Goal: Information Seeking & Learning: Learn about a topic

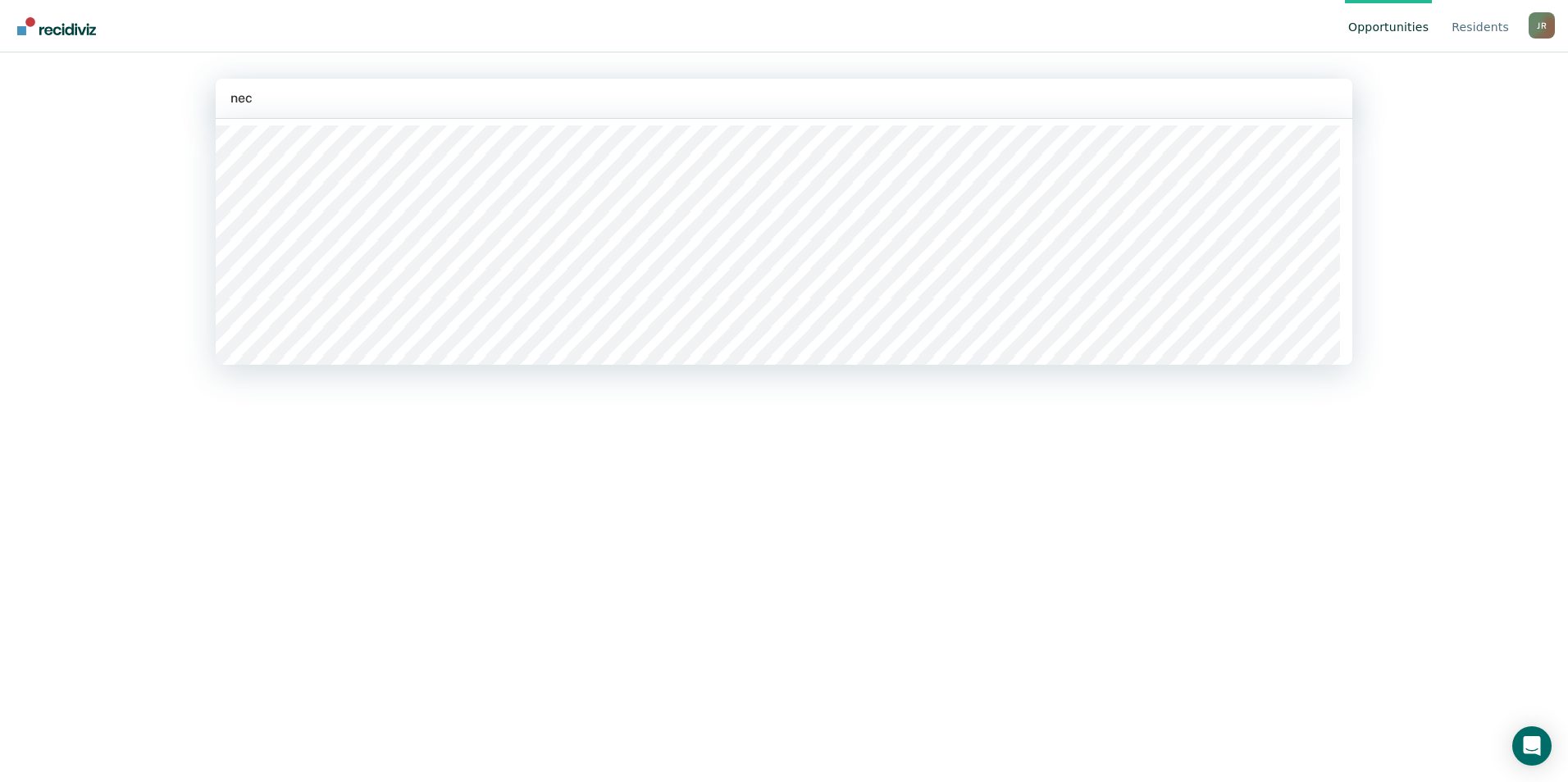
type input "necx"
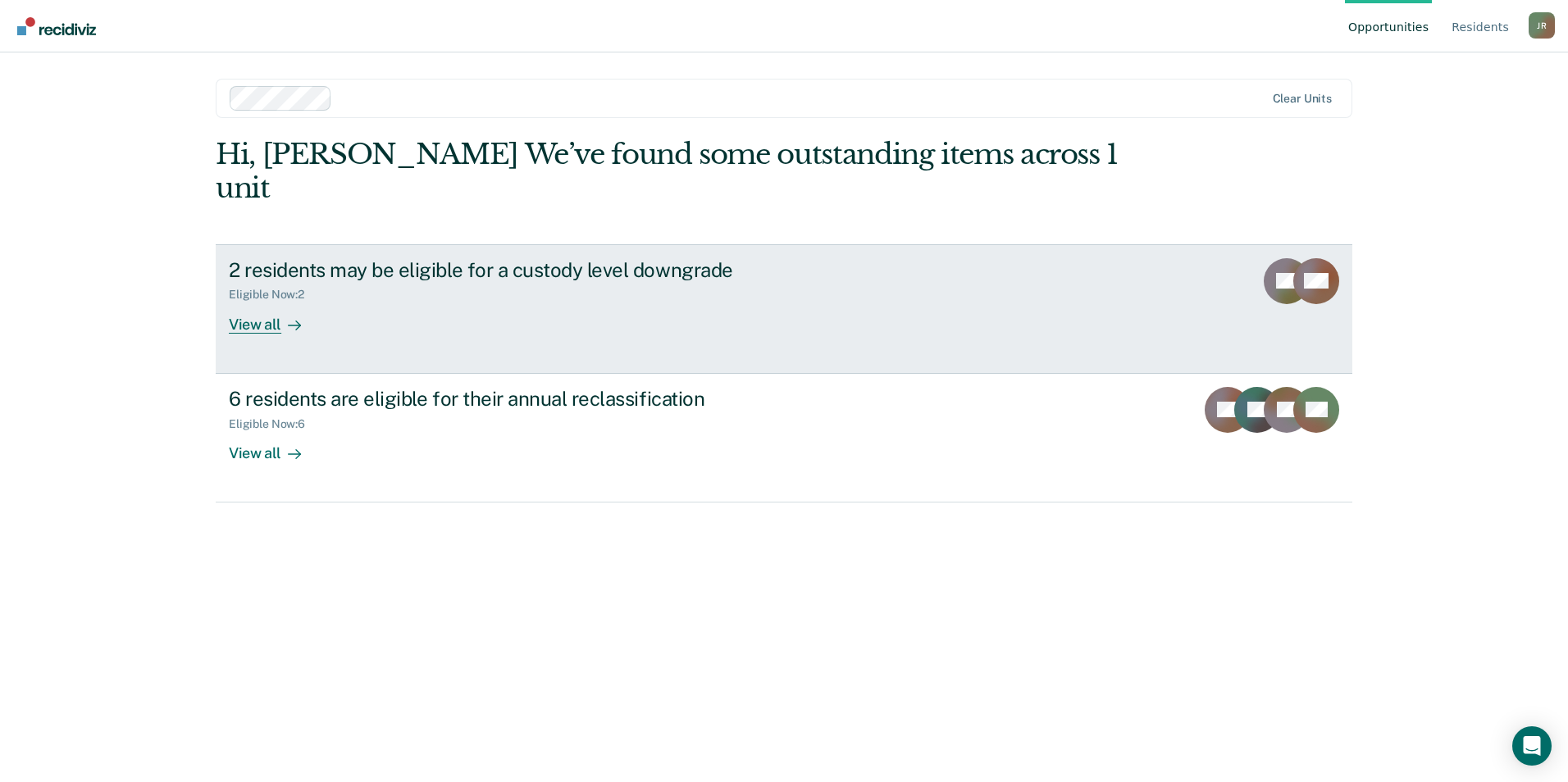
click at [329, 282] on div "2 residents may be eligible for a custody level downgrade Eligible Now : 2 View…" at bounding box center [536, 296] width 615 height 75
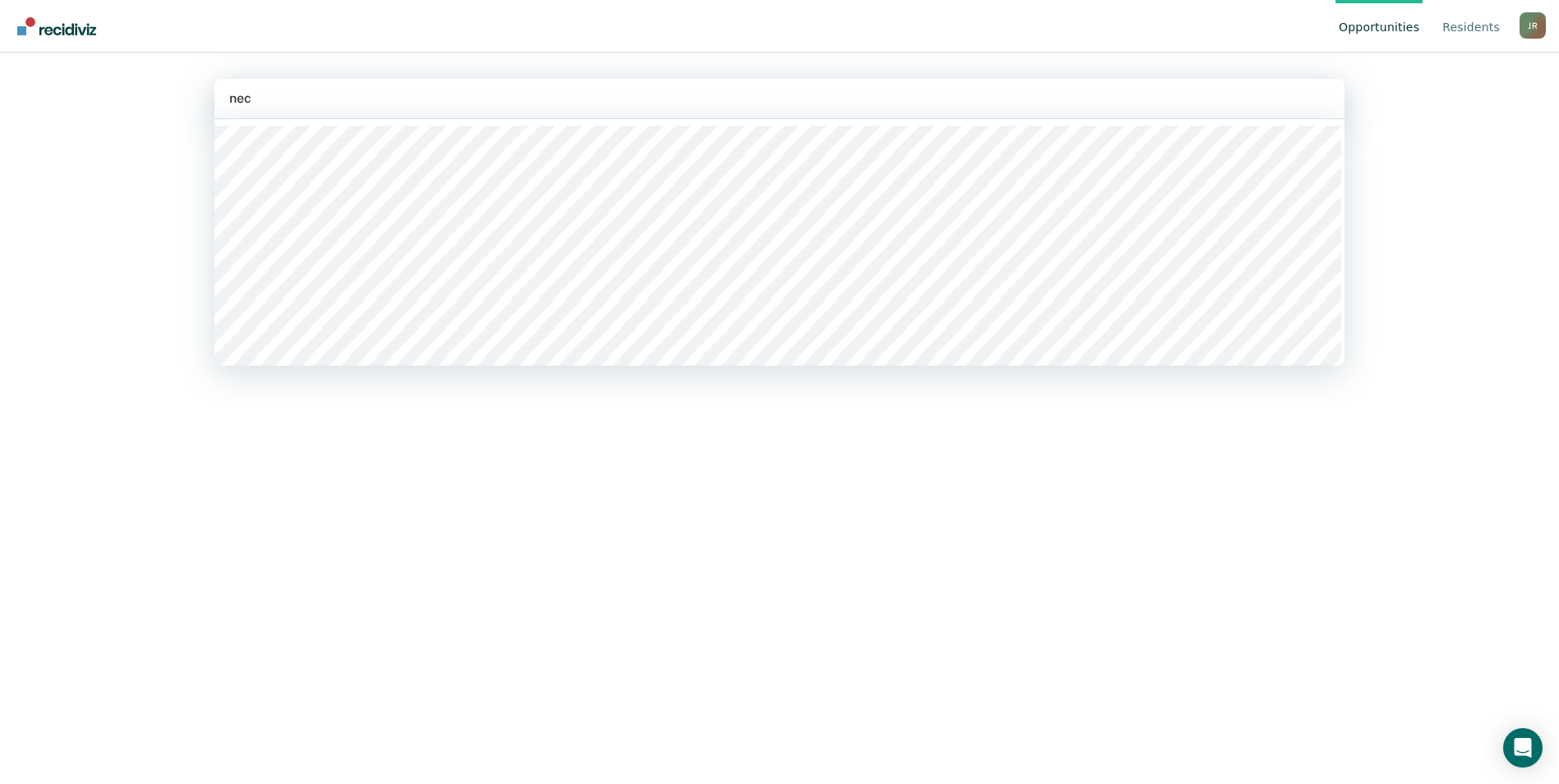
type input "necx"
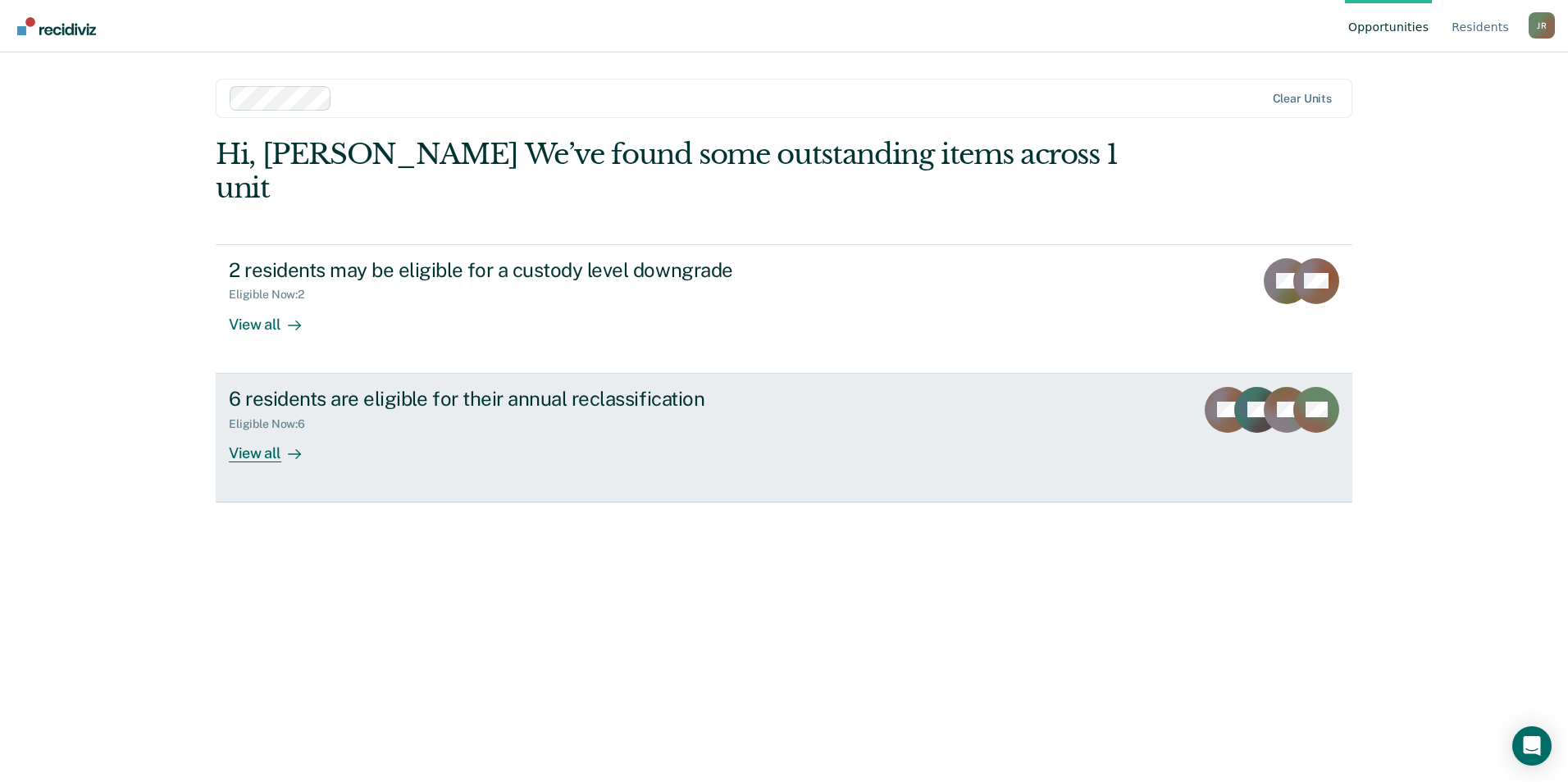
click at [315, 430] on div "View all" at bounding box center [275, 446] width 92 height 32
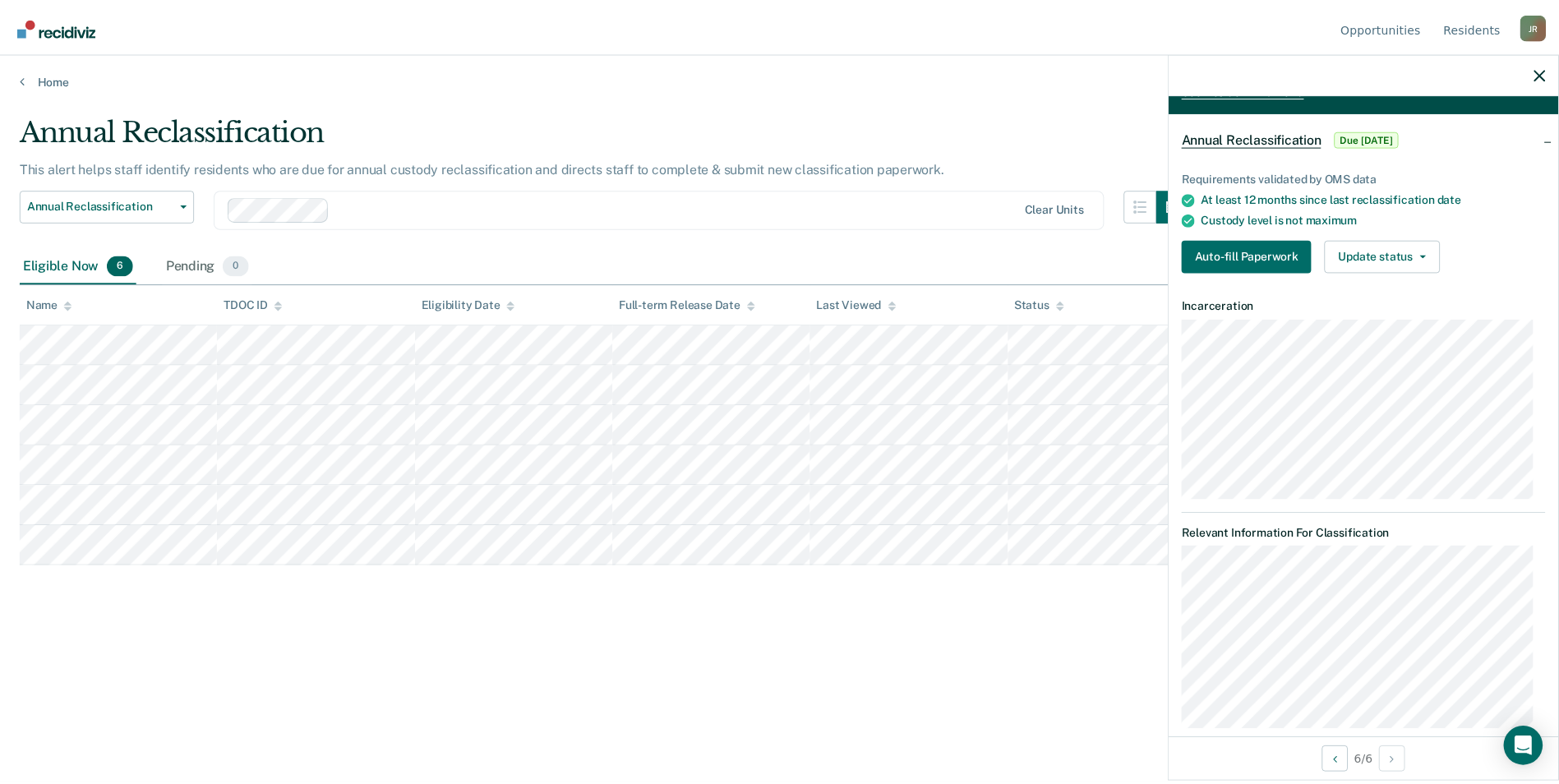
scroll to position [154, 0]
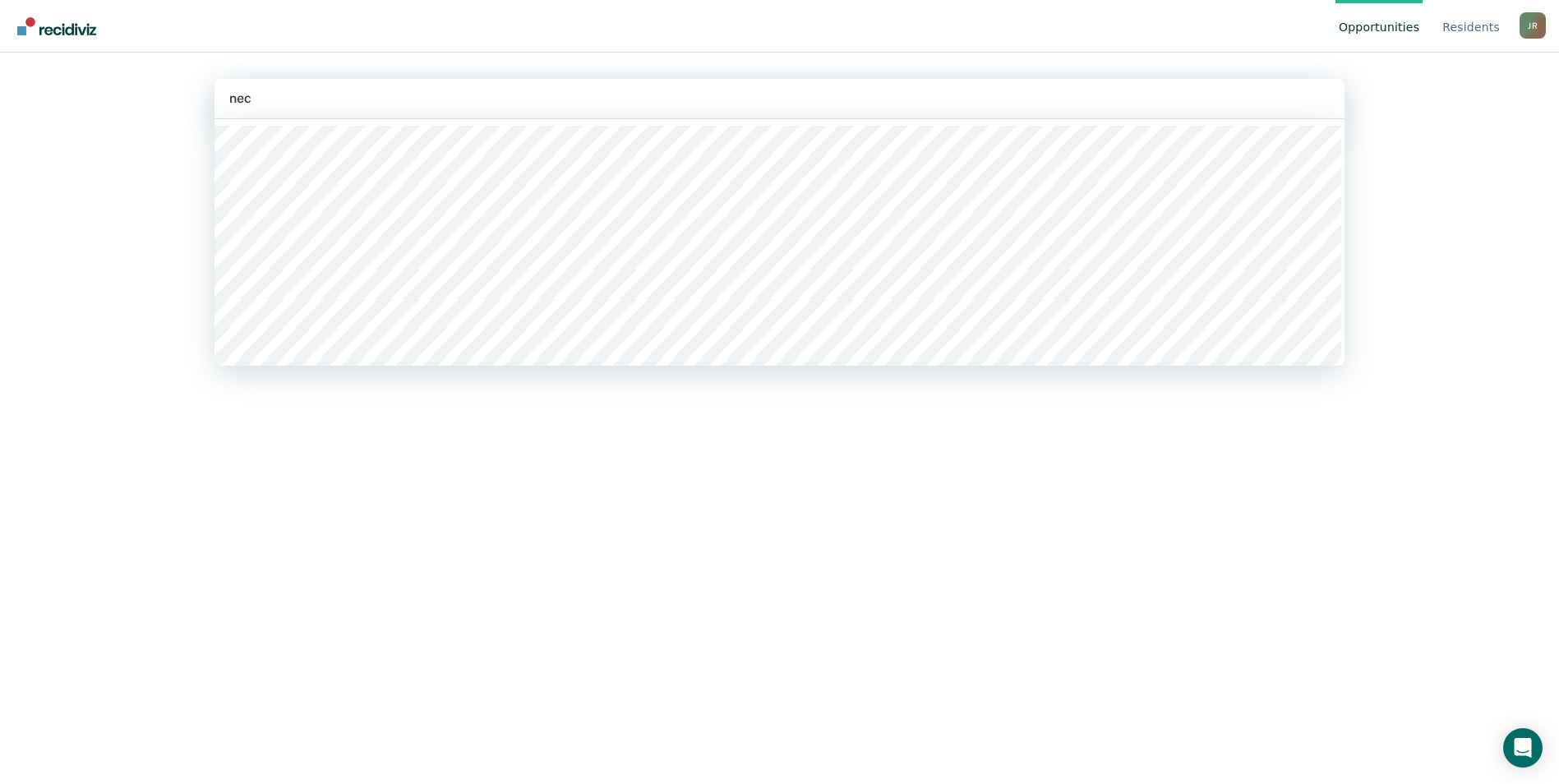
type input "necx"
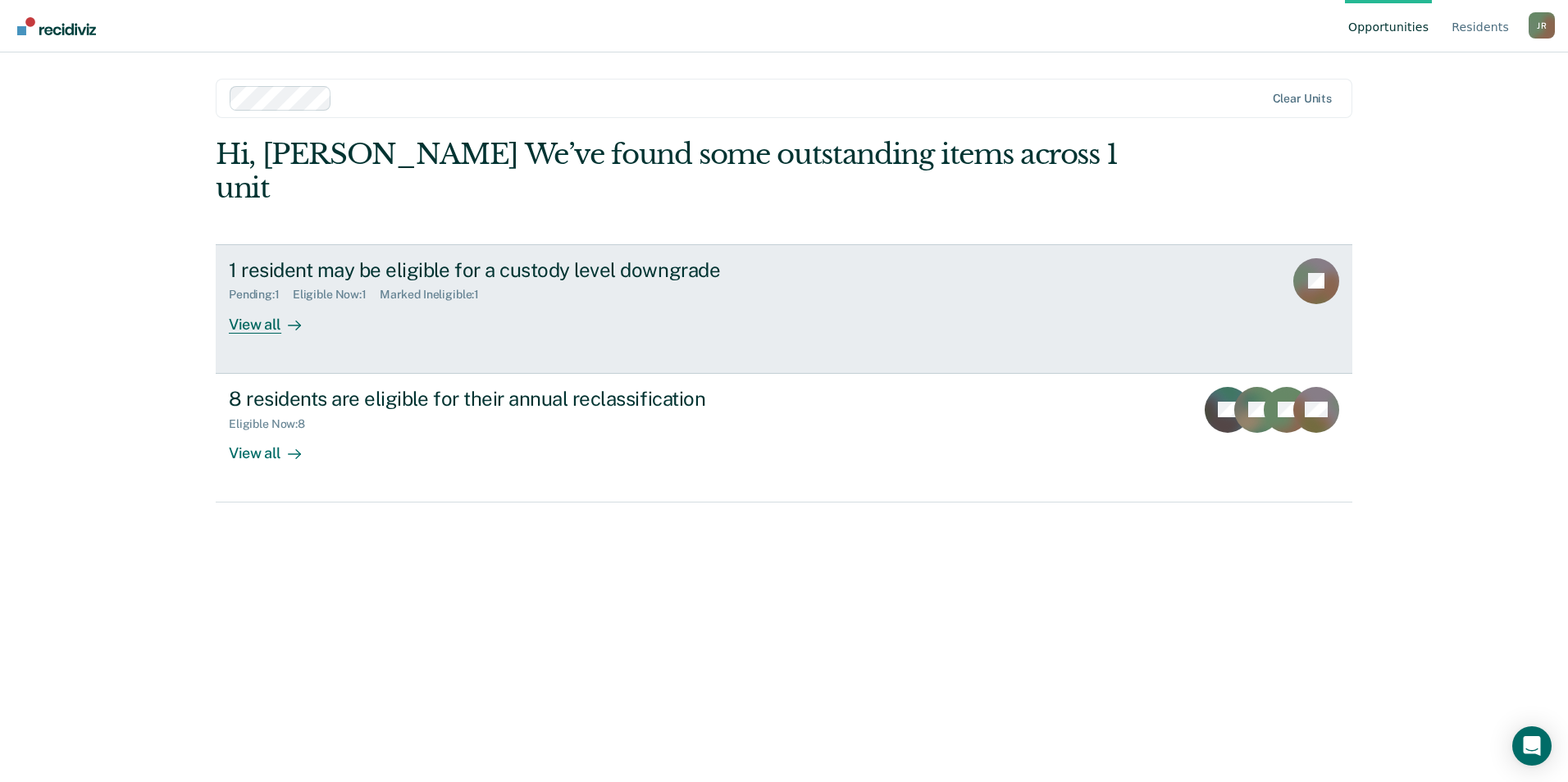
click at [285, 315] on div at bounding box center [290, 324] width 19 height 18
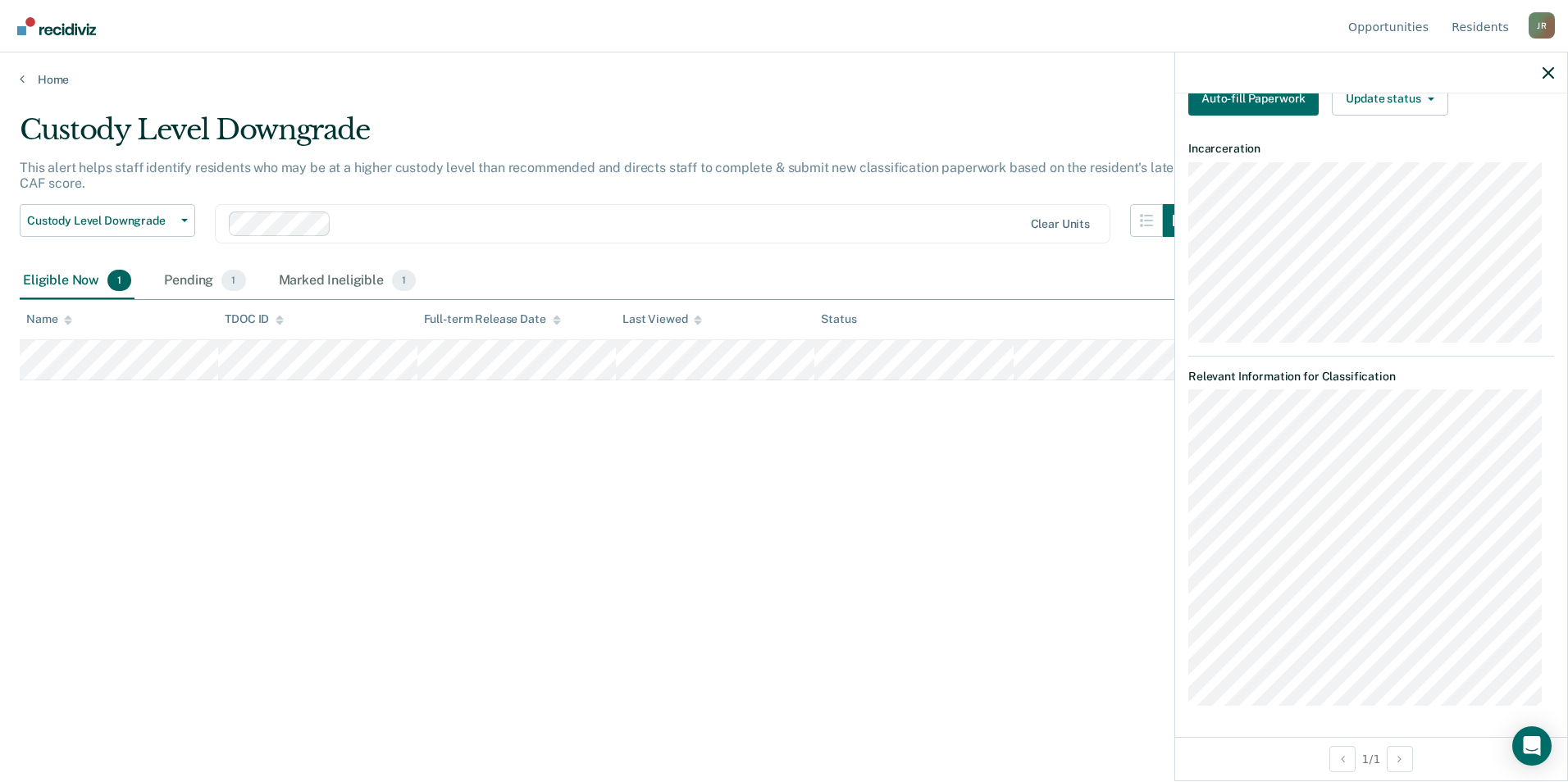
scroll to position [164, 0]
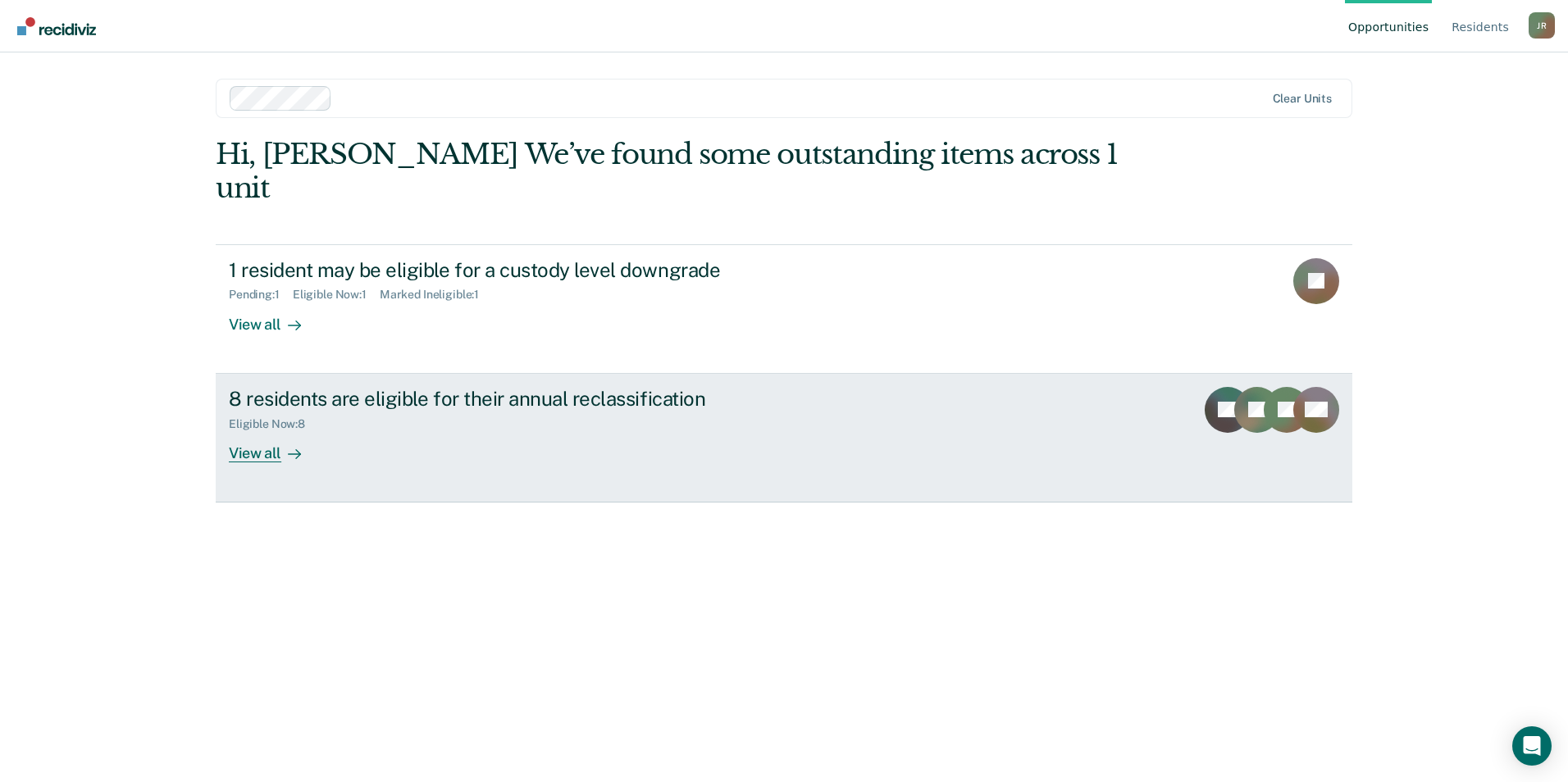
click at [272, 430] on div "View all" at bounding box center [275, 446] width 92 height 32
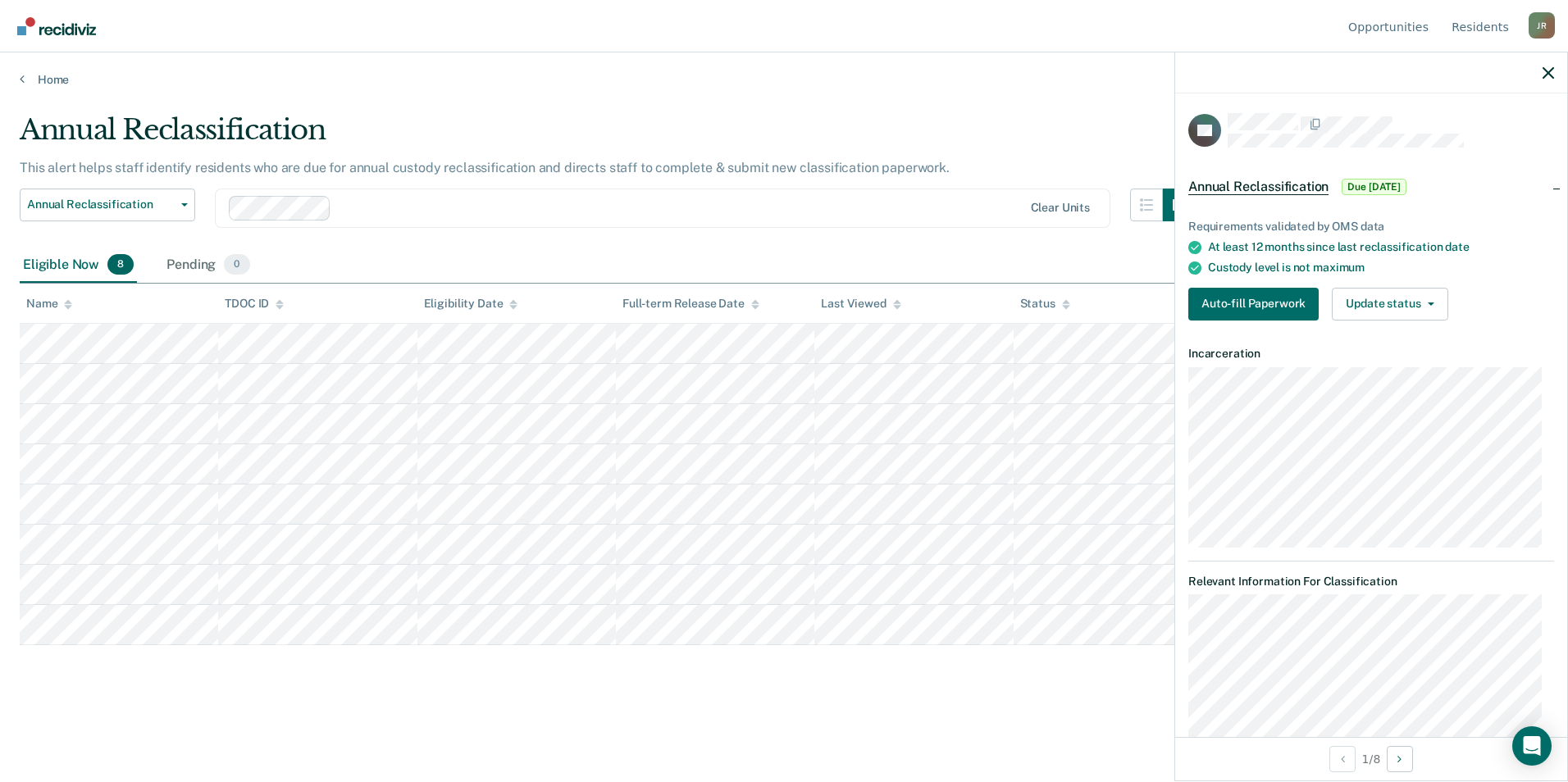
scroll to position [82, 0]
